Goal: Task Accomplishment & Management: Complete application form

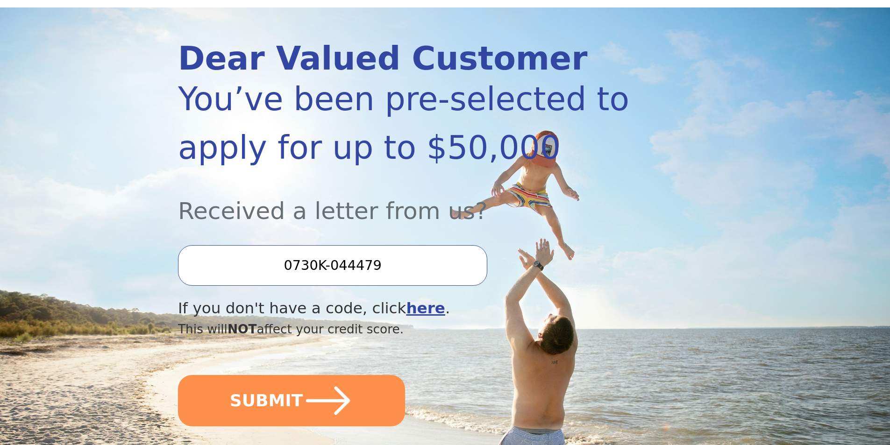
scroll to position [140, 0]
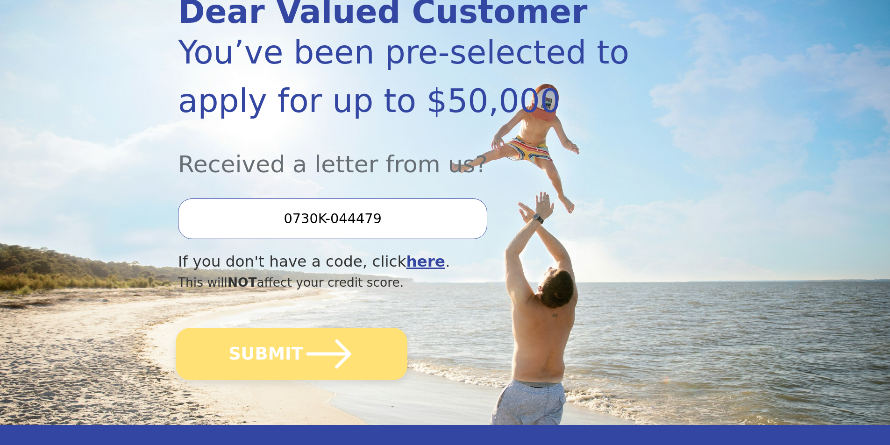
click at [252, 350] on button "SUBMIT" at bounding box center [292, 354] width 232 height 52
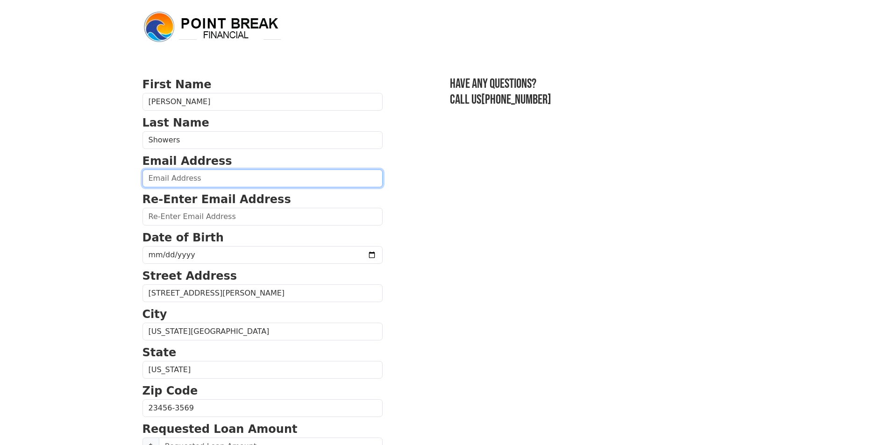
click at [194, 176] on input "email" at bounding box center [263, 179] width 240 height 18
type input "danashowers1963@gmail.com"
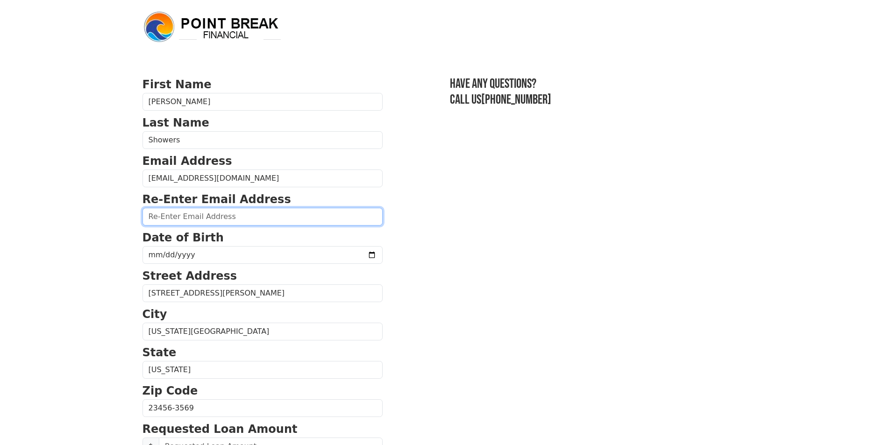
type input "danashowers1963@gmail.com"
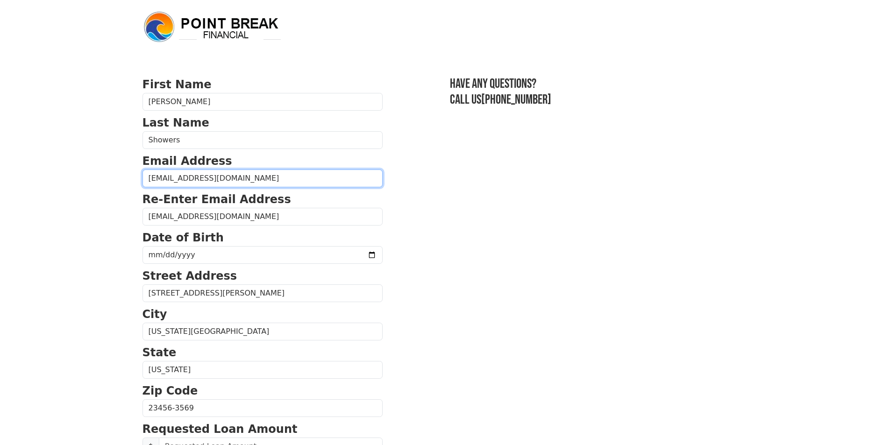
type input "(757) 630-0235"
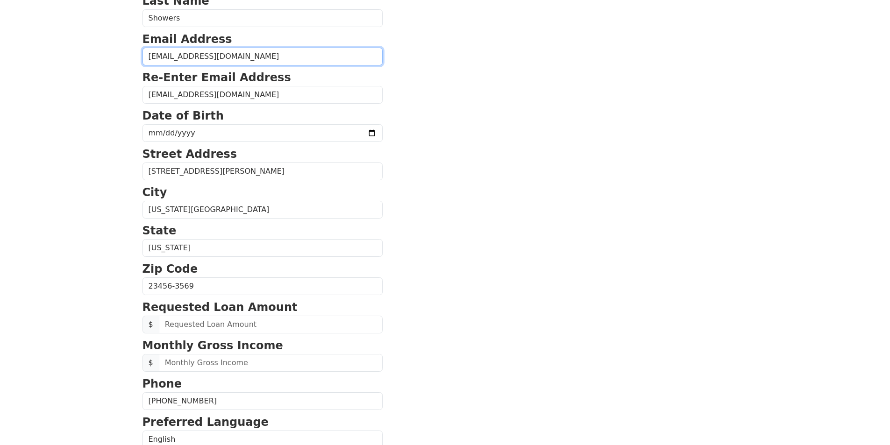
scroll to position [112, 0]
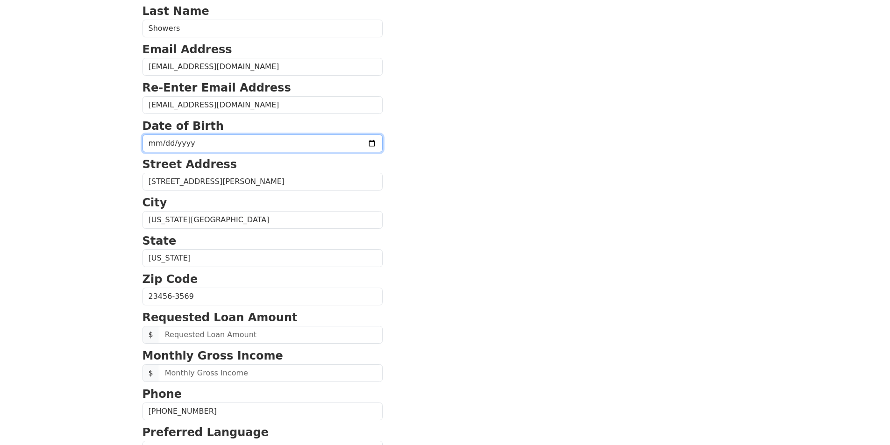
click at [173, 139] on input "date" at bounding box center [263, 144] width 240 height 18
type input "1963-10-22"
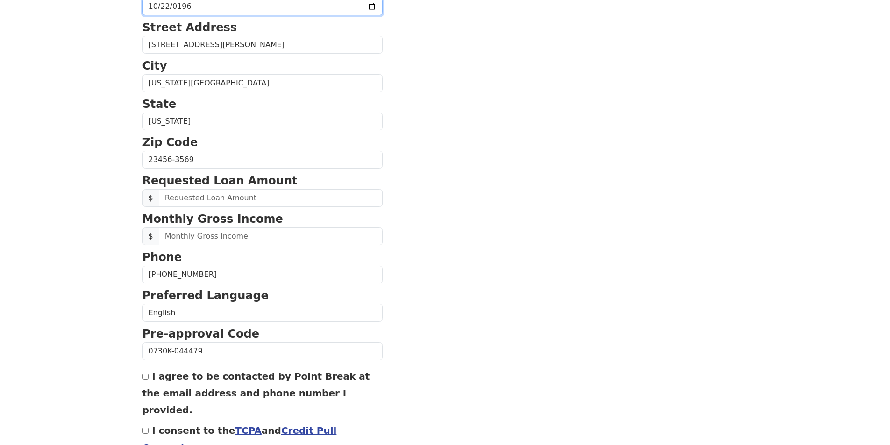
scroll to position [252, 0]
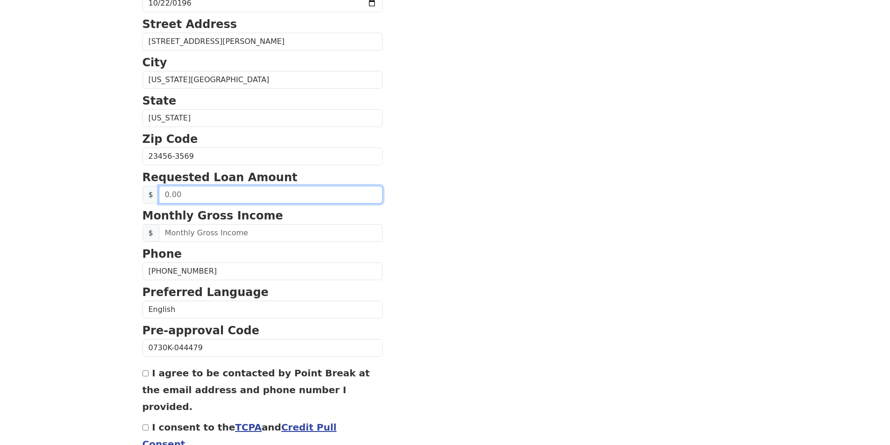
click at [180, 194] on input "text" at bounding box center [271, 195] width 224 height 18
drag, startPoint x: 180, startPoint y: 194, endPoint x: 169, endPoint y: 193, distance: 10.3
click at [168, 187] on input "text" at bounding box center [271, 195] width 224 height 18
type input "20,000.00"
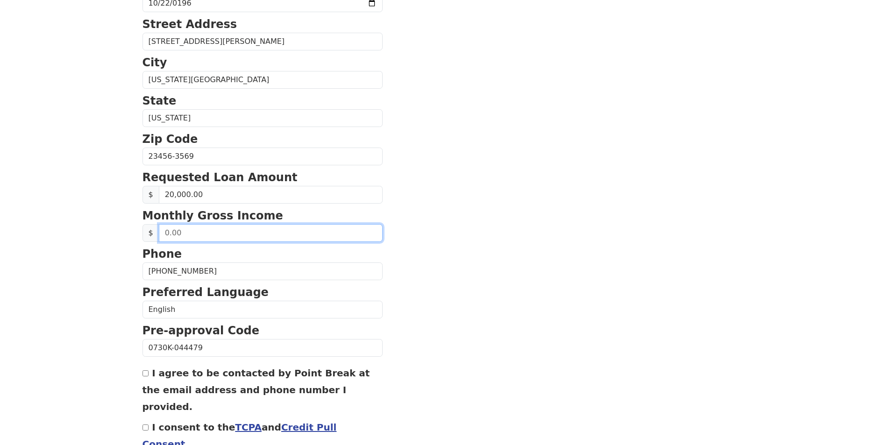
click at [185, 232] on input "text" at bounding box center [271, 233] width 224 height 18
drag, startPoint x: 185, startPoint y: 232, endPoint x: 163, endPoint y: 230, distance: 22.1
click at [163, 230] on input "text" at bounding box center [271, 233] width 224 height 18
type input "1,861.90"
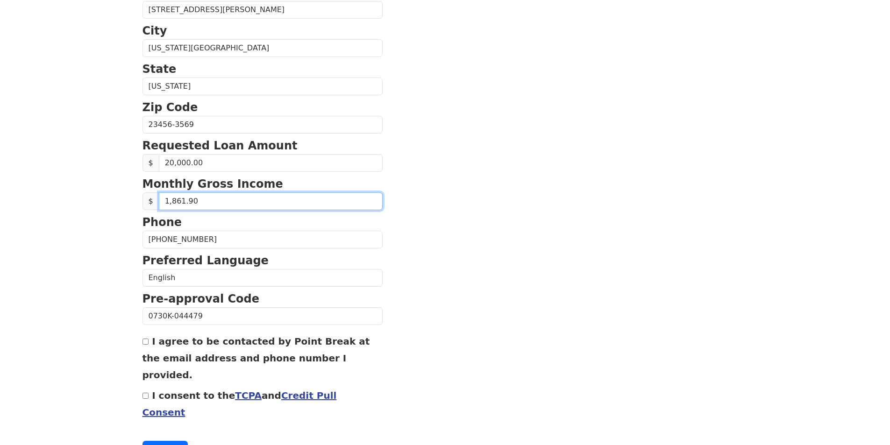
scroll to position [299, 0]
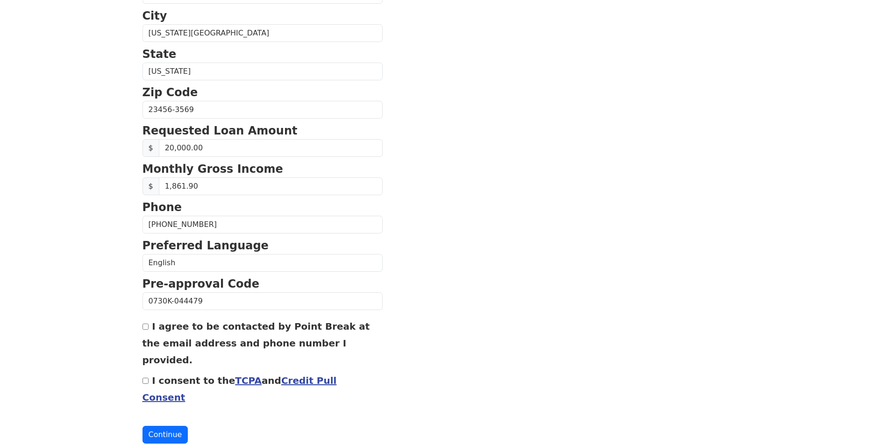
click at [145, 329] on input "I agree to be contacted by Point Break at the email address and phone number I …" at bounding box center [146, 327] width 6 height 6
checkbox input "true"
click at [146, 378] on input "I consent to the TCPA and Credit Pull Consent" at bounding box center [146, 381] width 6 height 6
checkbox input "true"
click at [163, 426] on button "Continue" at bounding box center [166, 435] width 46 height 18
